Goal: Check status: Check status

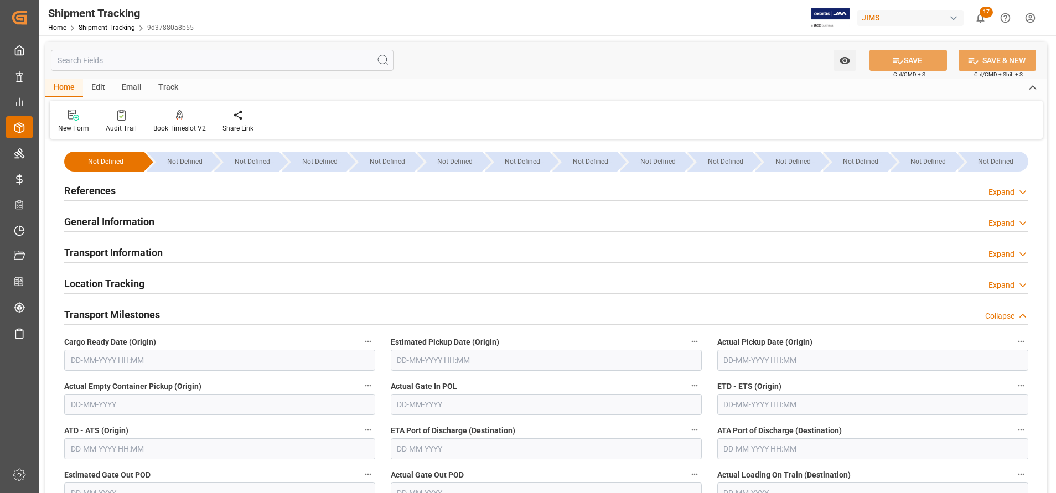
scroll to position [83, 0]
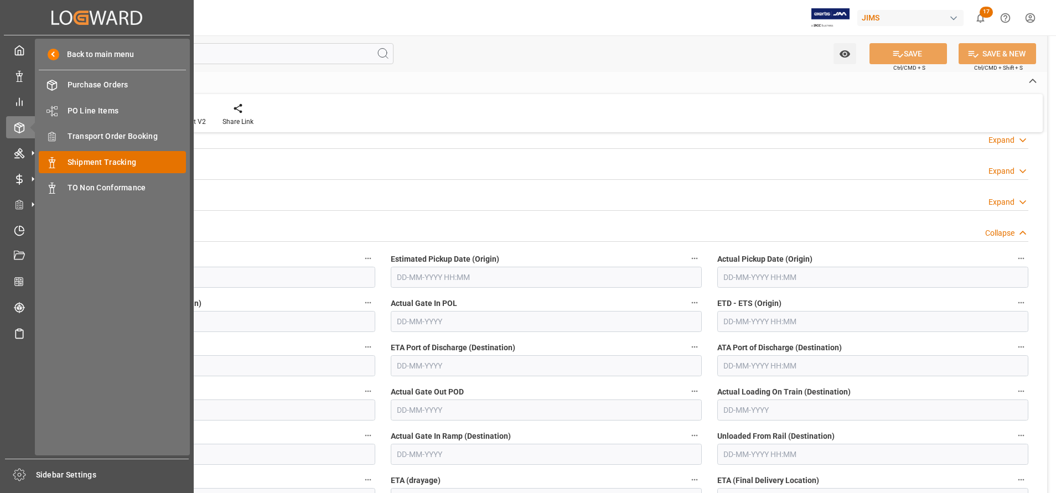
click at [81, 164] on span "Shipment Tracking" at bounding box center [126, 163] width 119 height 12
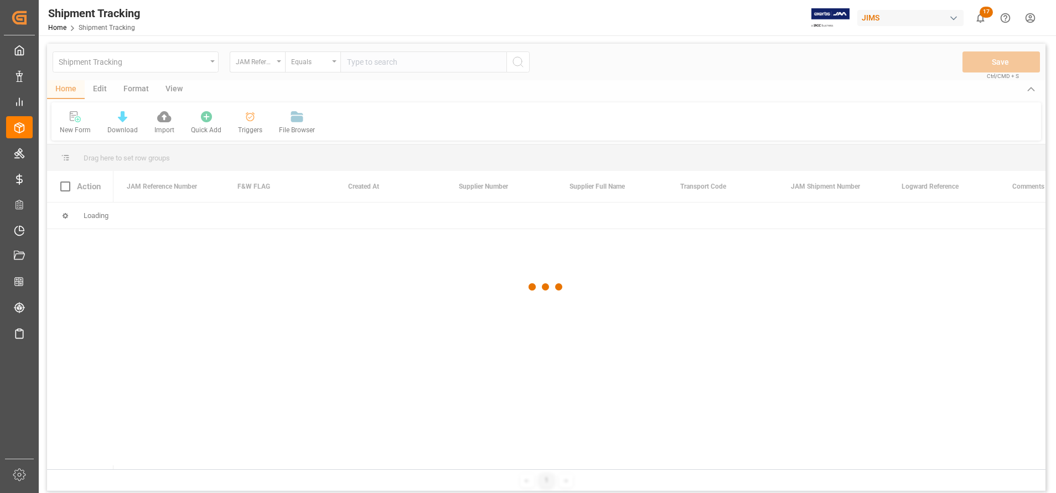
click at [258, 67] on div at bounding box center [546, 287] width 998 height 486
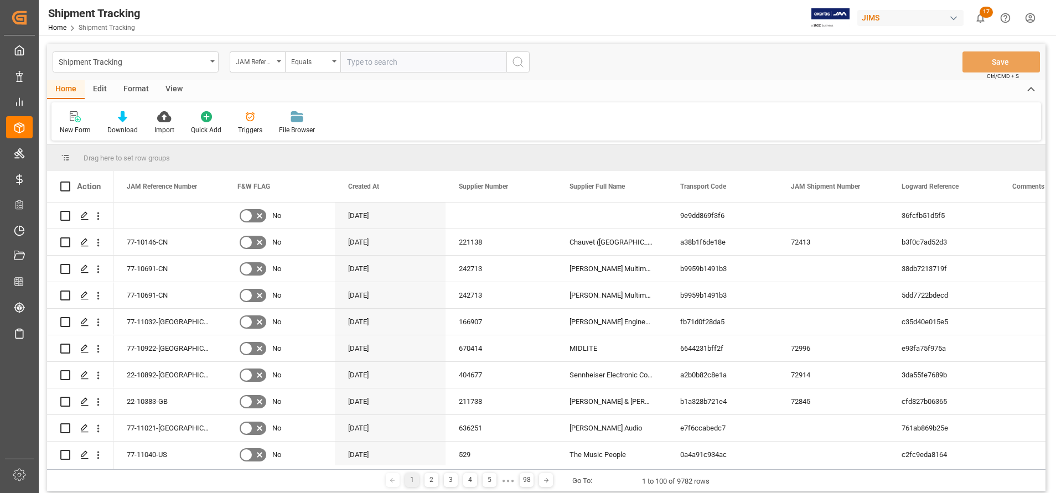
click at [258, 67] on div "JAM Reference Number" at bounding box center [257, 61] width 55 height 21
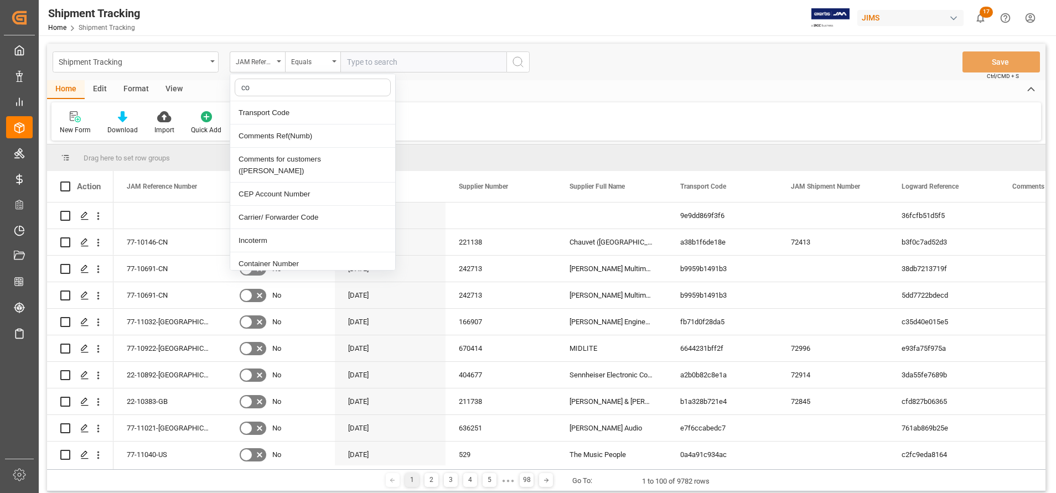
type input "con"
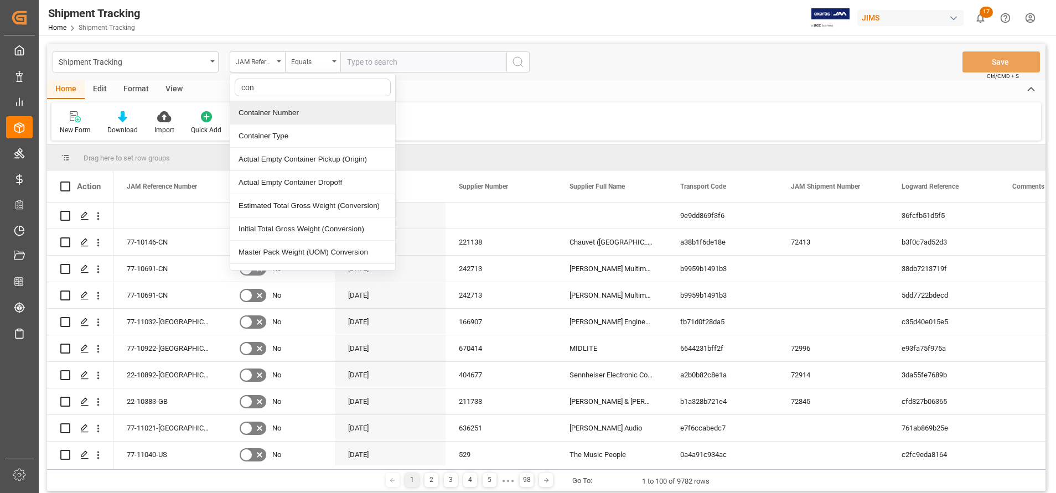
click at [287, 117] on div "Container Number" at bounding box center [312, 112] width 165 height 23
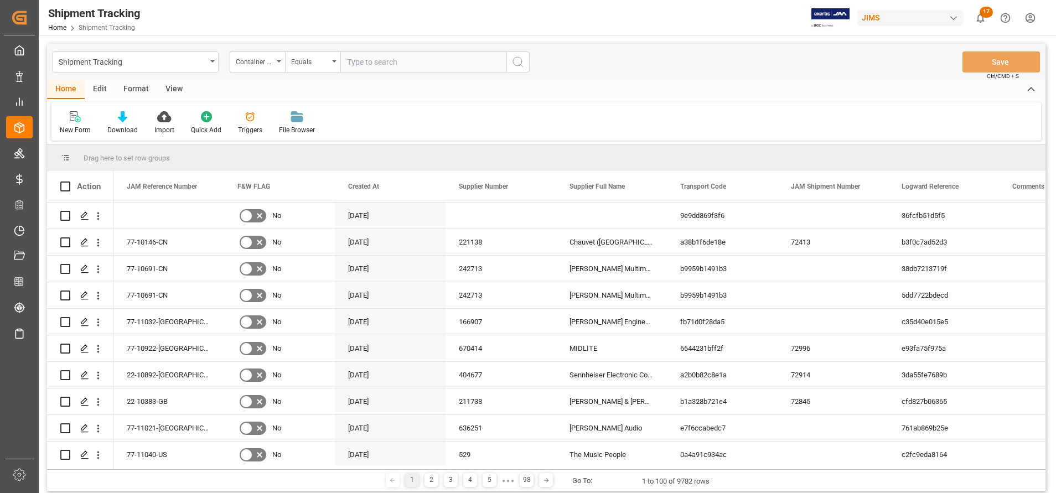
click at [418, 53] on input "text" at bounding box center [423, 61] width 166 height 21
paste input "BSIU8119246"
type input "BSIU8119246"
click at [523, 67] on icon "search button" at bounding box center [517, 61] width 13 height 13
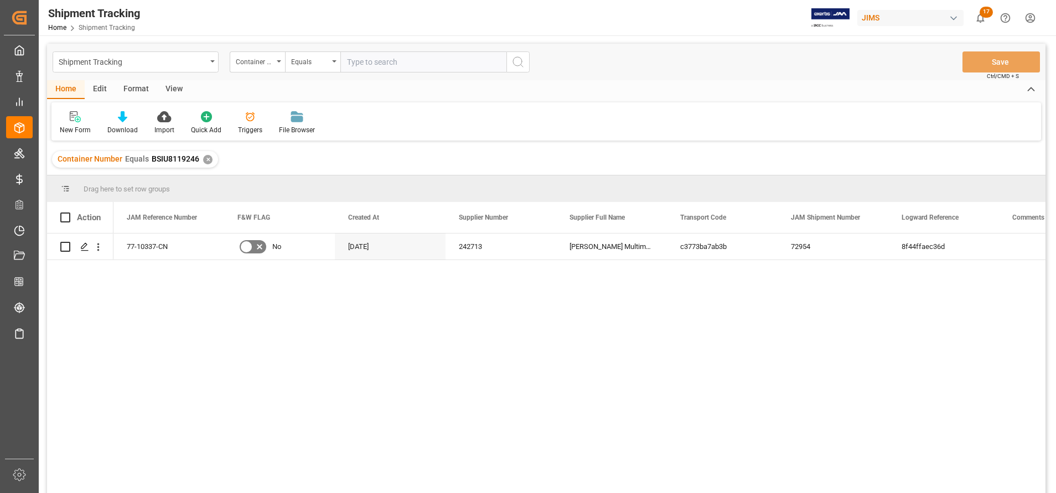
click at [168, 89] on div "View" at bounding box center [174, 89] width 34 height 19
click at [74, 124] on div "Default" at bounding box center [70, 123] width 38 height 24
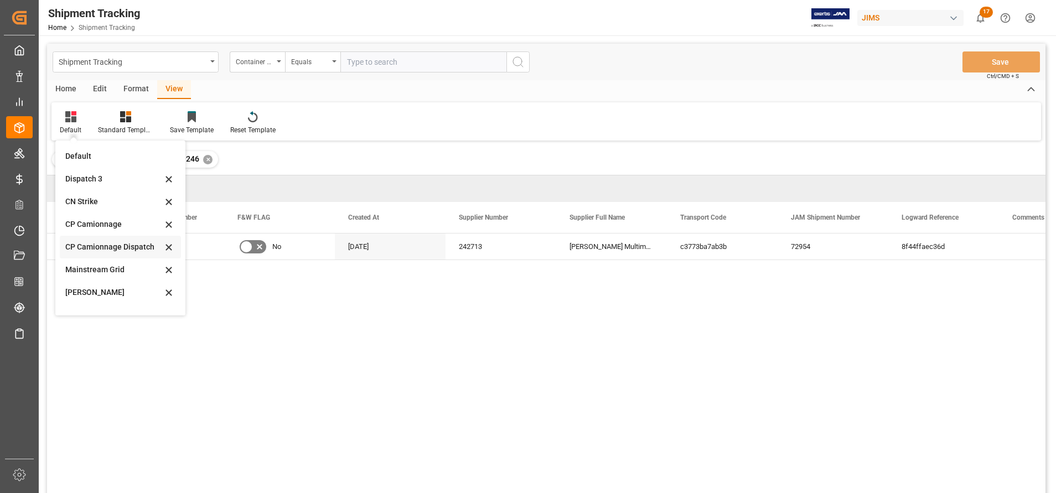
click at [113, 247] on div "CP Camionnage Dispatch" at bounding box center [113, 247] width 97 height 12
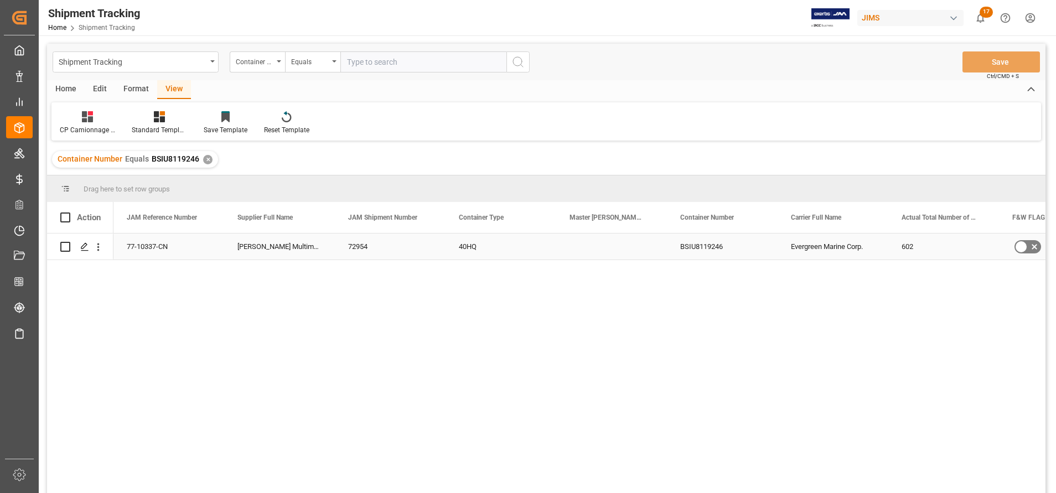
click at [576, 246] on div "Press SPACE to select this row." at bounding box center [611, 246] width 111 height 26
click at [582, 247] on div "Press SPACE to select this row." at bounding box center [611, 246] width 111 height 26
click at [582, 247] on input "Press SPACE to select this row." at bounding box center [611, 252] width 93 height 21
paste input "149506007154"
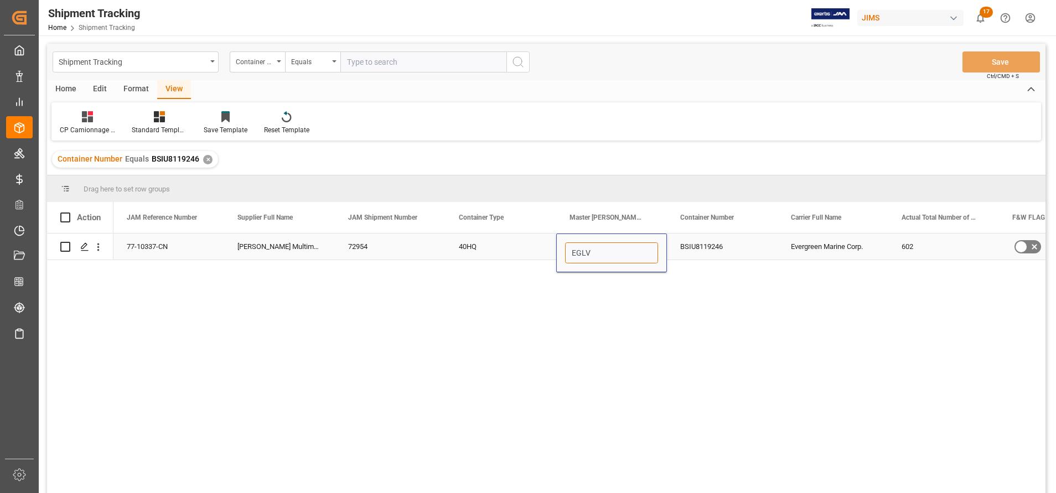
type input "EGLV149506007154"
click at [511, 253] on div "40HQ" at bounding box center [500, 246] width 111 height 26
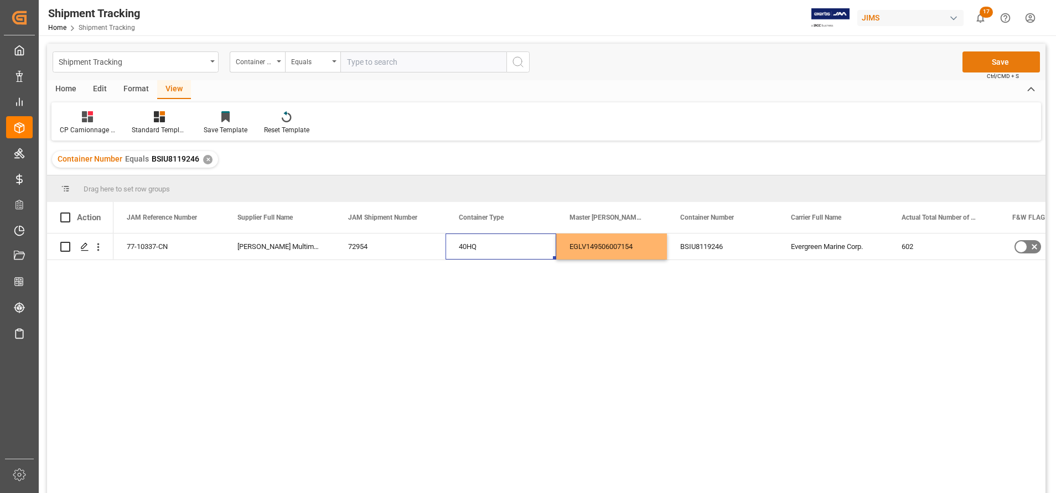
click at [1007, 57] on button "Save" at bounding box center [1000, 61] width 77 height 21
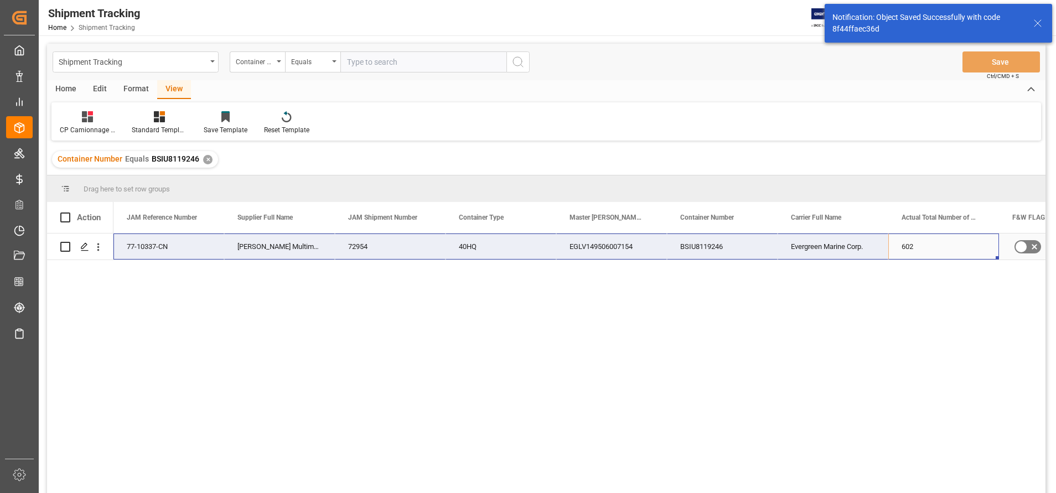
drag, startPoint x: 928, startPoint y: 247, endPoint x: 186, endPoint y: 251, distance: 741.3
click at [186, 251] on div "77-10337-CN [PERSON_NAME] Multimedia [GEOGRAPHIC_DATA] 72954 40HQ EGLV149506007…" at bounding box center [777, 246] width 1328 height 27
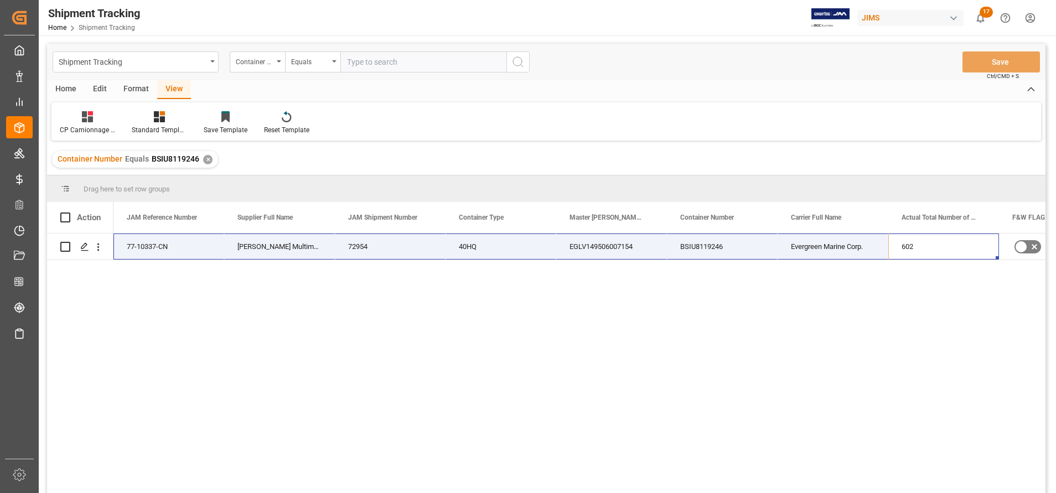
click at [376, 64] on input "text" at bounding box center [423, 61] width 166 height 21
paste input "EGHU8459581"
type input "EGHU8459581"
click at [515, 65] on icon "search button" at bounding box center [517, 61] width 13 height 13
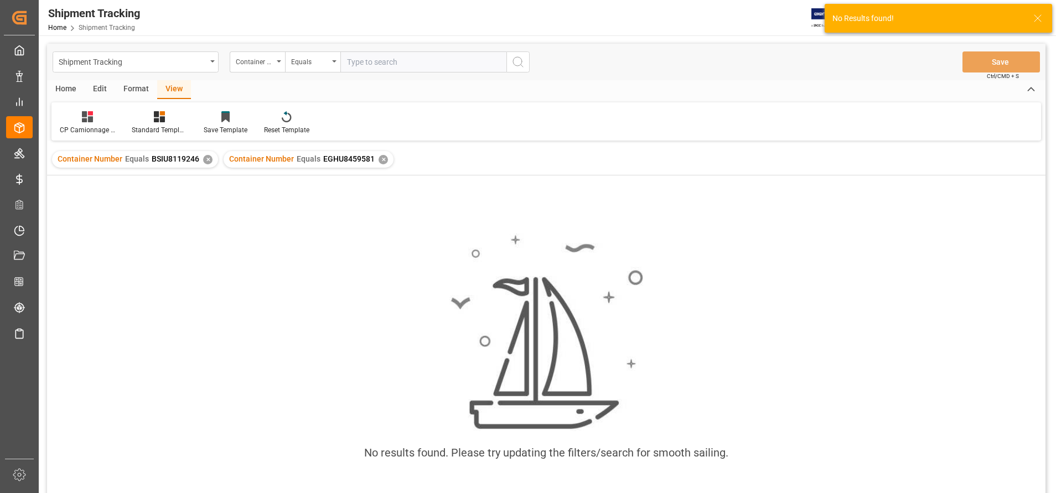
click at [203, 162] on div "✕" at bounding box center [207, 159] width 9 height 9
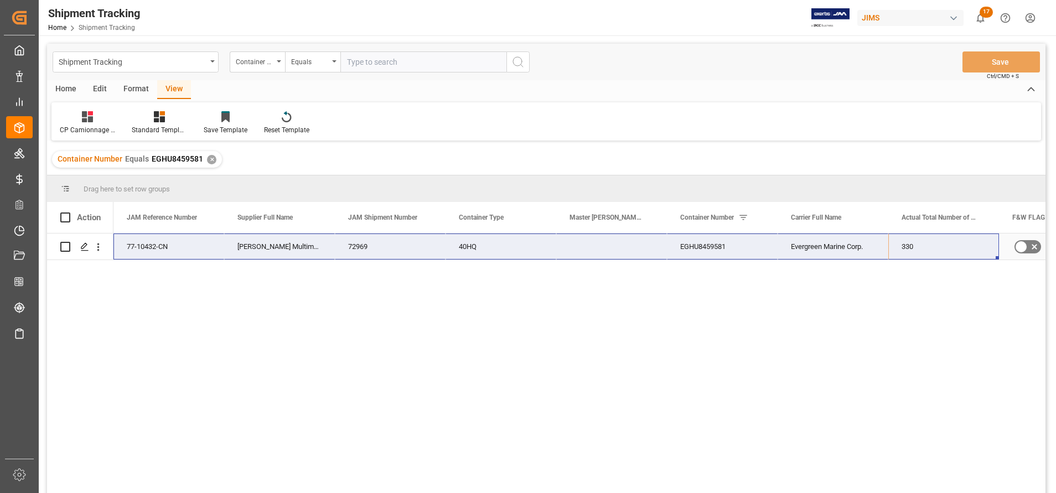
click at [592, 246] on div "Press SPACE to select this row." at bounding box center [611, 246] width 111 height 26
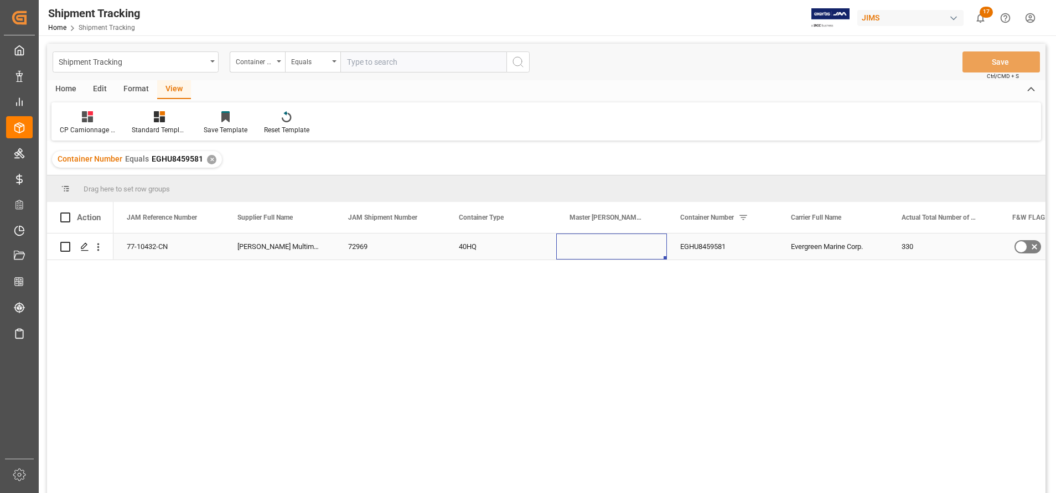
click at [592, 246] on div "Press SPACE to select this row." at bounding box center [611, 246] width 111 height 26
click at [592, 246] on input "Press SPACE to select this row." at bounding box center [611, 252] width 93 height 21
type input "EGLV149506022561"
click at [510, 252] on div "40HQ" at bounding box center [500, 246] width 111 height 26
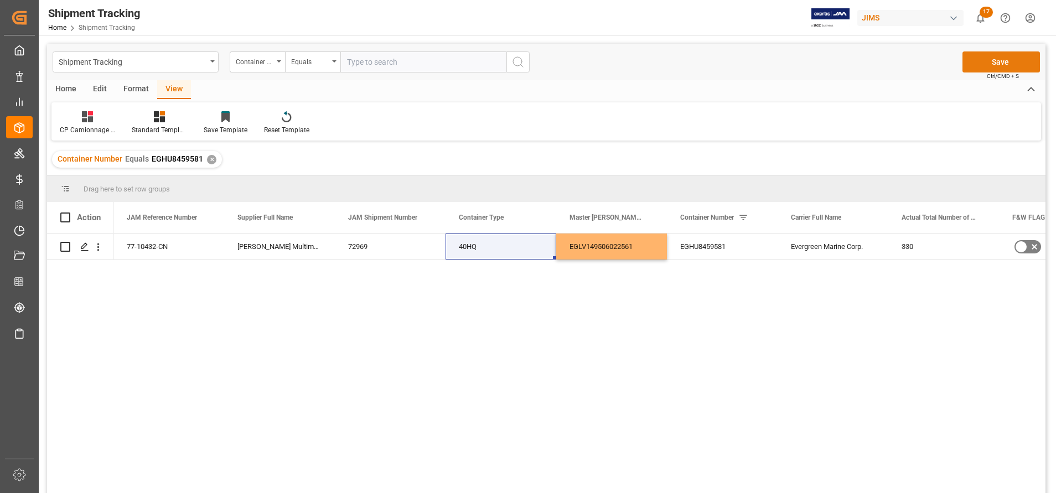
click at [995, 64] on button "Save" at bounding box center [1000, 61] width 77 height 21
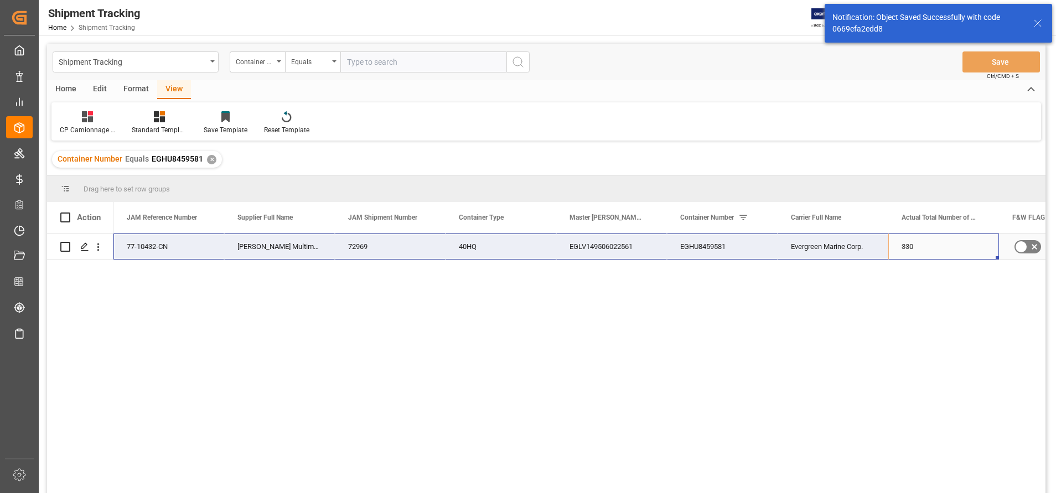
drag, startPoint x: 921, startPoint y: 251, endPoint x: 186, endPoint y: 247, distance: 735.3
click at [186, 247] on div "77-10432-CN [PERSON_NAME] Multimedia [GEOGRAPHIC_DATA] 72969 40HQ EGLV149506022…" at bounding box center [777, 246] width 1328 height 27
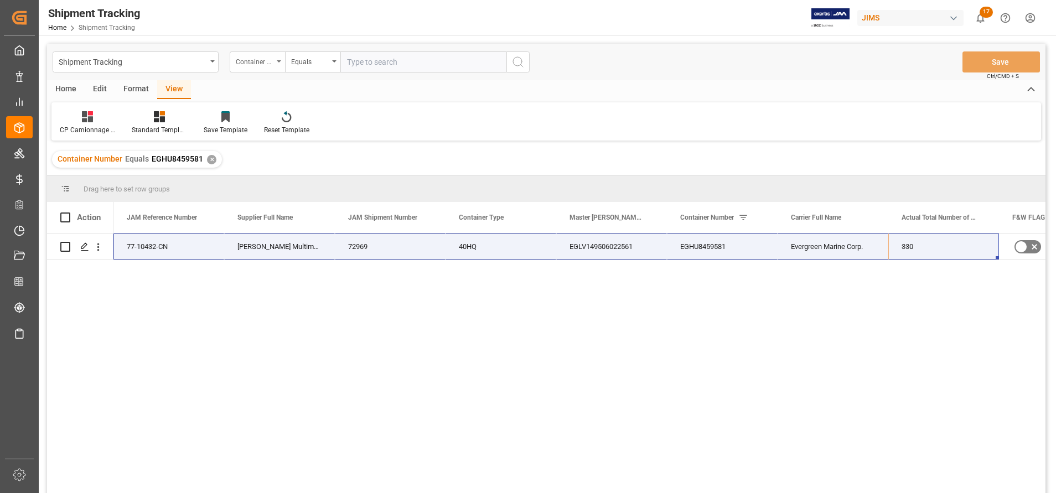
click at [279, 59] on div "Container Number" at bounding box center [257, 61] width 55 height 21
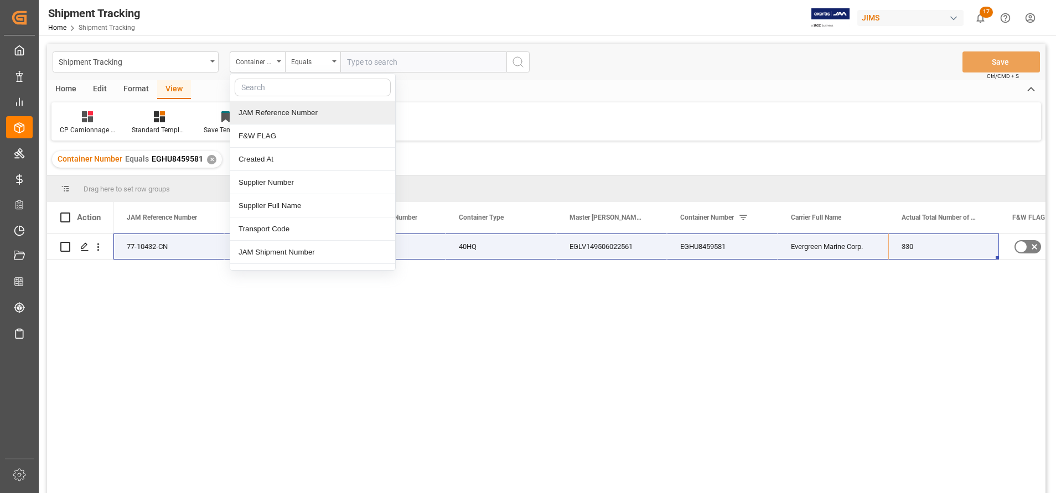
click at [285, 115] on div "JAM Reference Number" at bounding box center [312, 112] width 165 height 23
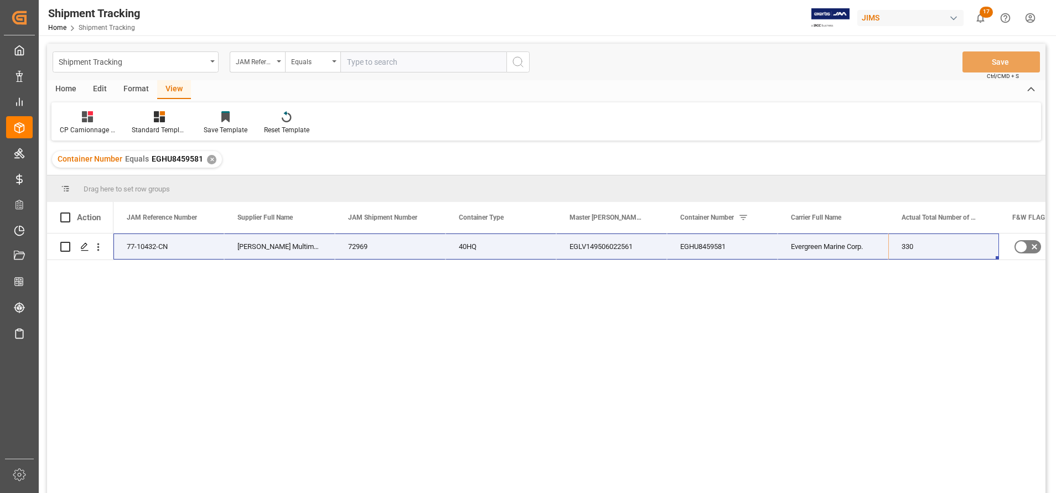
click at [400, 66] on input "text" at bounding box center [423, 61] width 166 height 21
paste input "77-10432-CN"
type input "77-10432-CN"
click at [524, 64] on button "search button" at bounding box center [517, 61] width 23 height 21
click at [209, 162] on div "✕" at bounding box center [211, 159] width 9 height 9
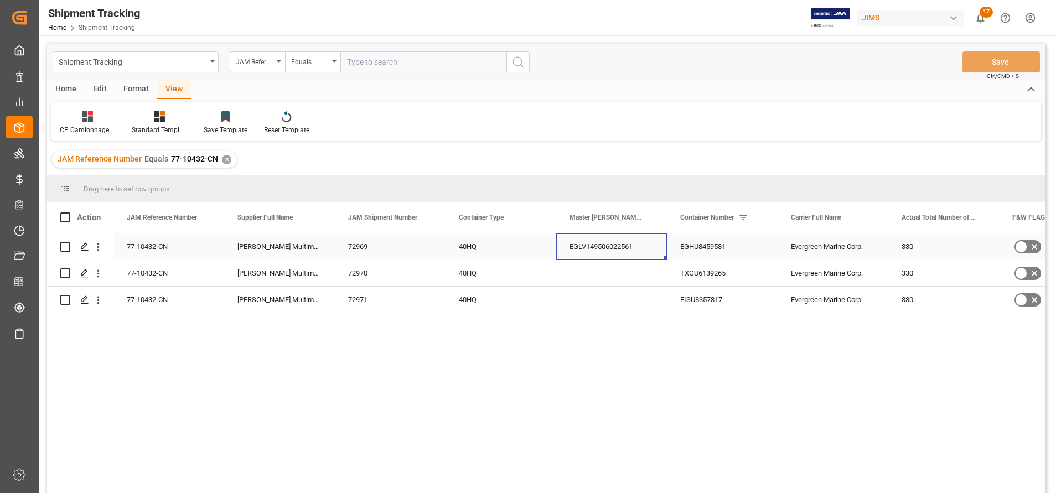
click at [578, 241] on div "EGLV149506022561" at bounding box center [611, 246] width 111 height 26
click at [631, 270] on div "Press SPACE to select this row." at bounding box center [611, 273] width 111 height 26
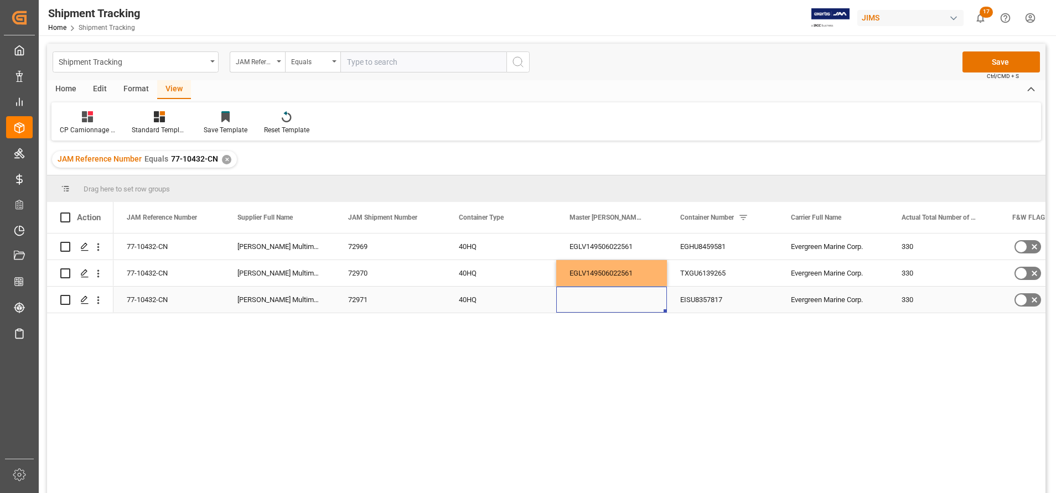
click at [623, 299] on div "Press SPACE to select this row." at bounding box center [611, 300] width 111 height 26
click at [1016, 66] on button "Save" at bounding box center [1000, 61] width 77 height 21
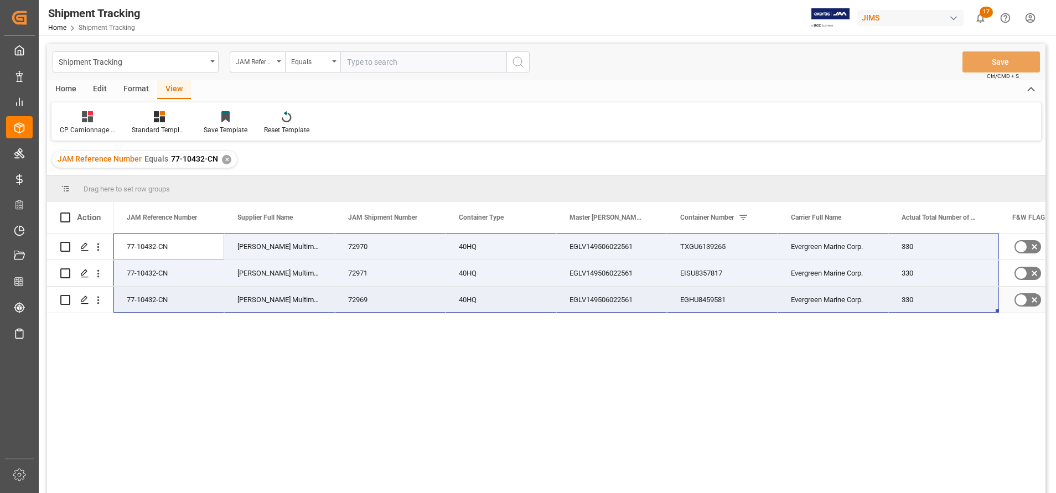
drag, startPoint x: 144, startPoint y: 245, endPoint x: 902, endPoint y: 295, distance: 759.6
click at [902, 295] on div "77-10432-CN [PERSON_NAME] Multimedia China 72970 40HQ EGLV149506022561 TXGU6139…" at bounding box center [777, 273] width 1328 height 80
